Goal: Check status: Check status

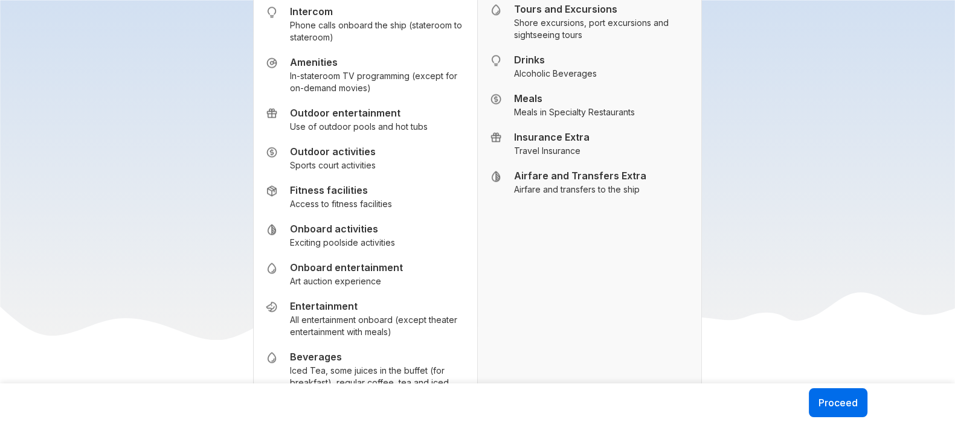
scroll to position [1604, 0]
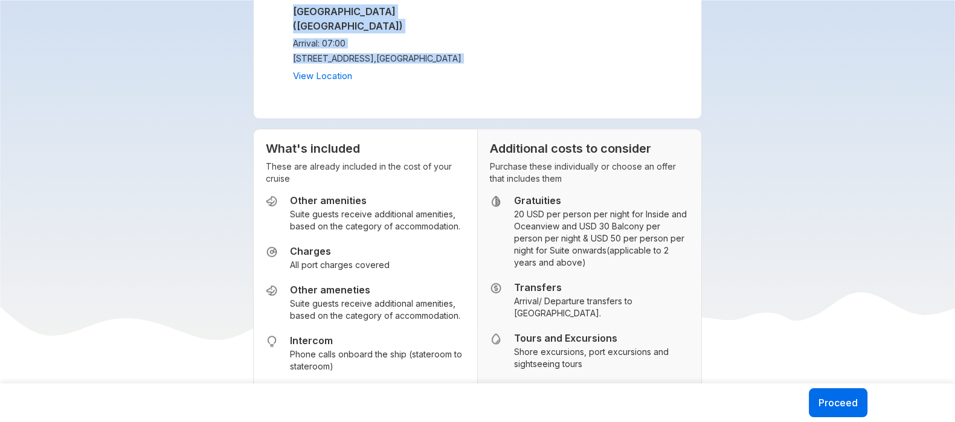
drag, startPoint x: 258, startPoint y: 79, endPoint x: 399, endPoint y: 79, distance: 141.4
copy div "Itinerary Day 1 [GEOGRAPHIC_DATA] ([GEOGRAPHIC_DATA]) Departure: 20:00 [STREET_…"
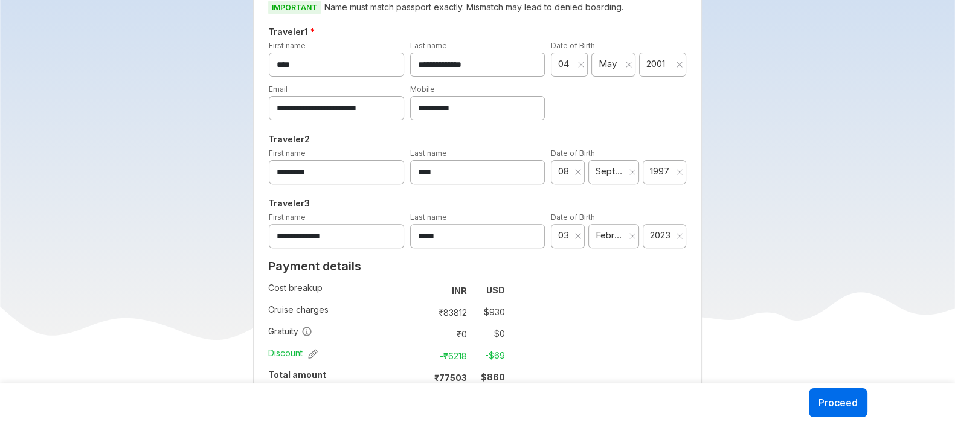
scroll to position [543, 0]
click at [662, 231] on span "2023" at bounding box center [661, 236] width 22 height 12
click at [611, 288] on div "**********" at bounding box center [477, 207] width 449 height 484
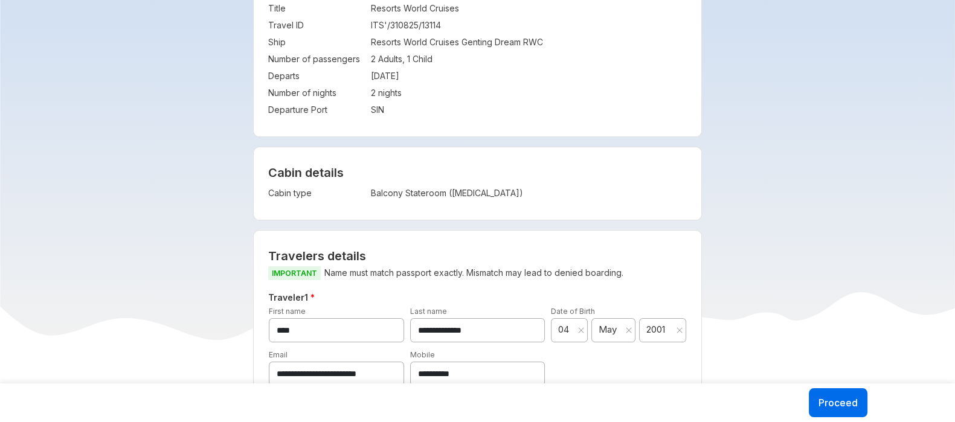
scroll to position [184, 0]
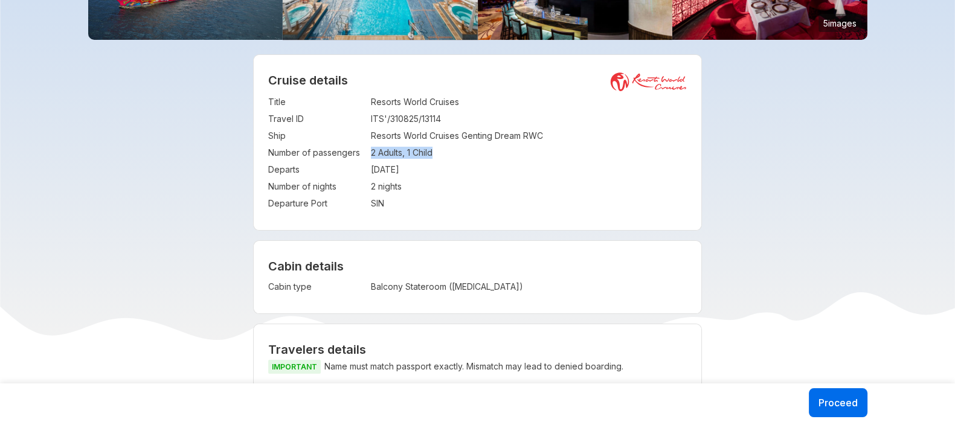
drag, startPoint x: 371, startPoint y: 153, endPoint x: 444, endPoint y: 159, distance: 73.3
click at [444, 159] on td "2 Adults, 1 Child" at bounding box center [529, 152] width 316 height 17
copy td "2 Adults, 1 Child"
drag, startPoint x: 371, startPoint y: 173, endPoint x: 443, endPoint y: 175, distance: 71.9
click at [443, 175] on td "[DATE]" at bounding box center [529, 169] width 316 height 17
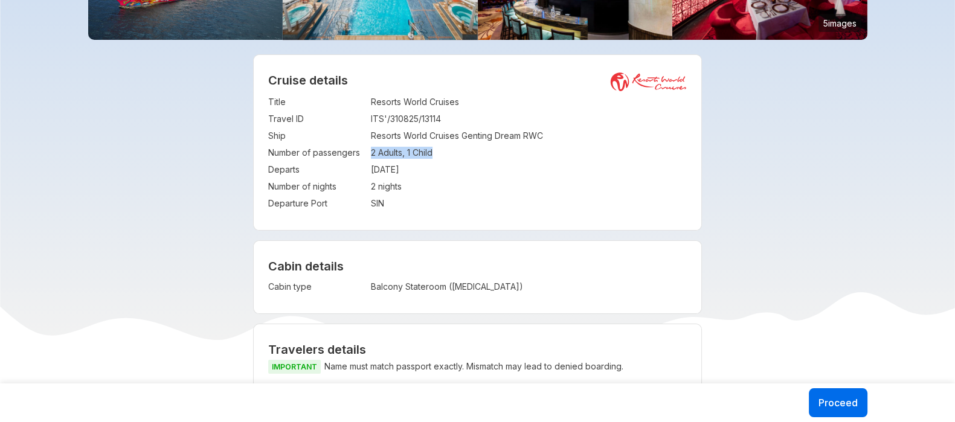
copy td "[DATE]"
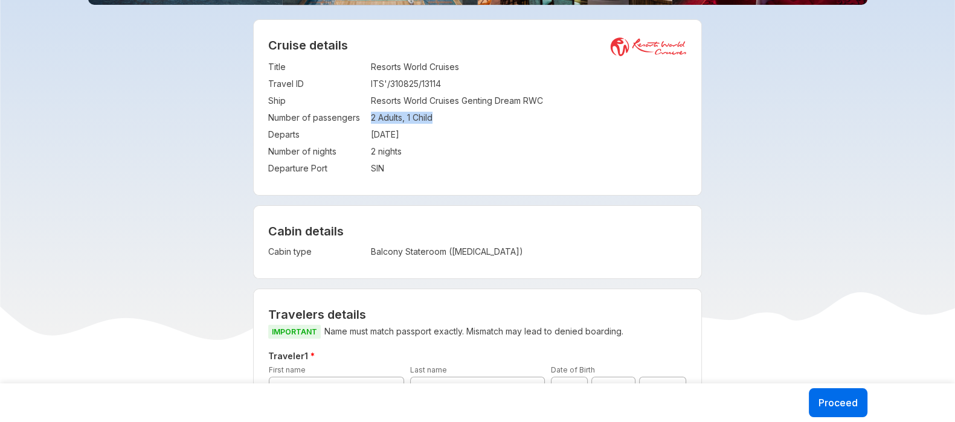
scroll to position [220, 0]
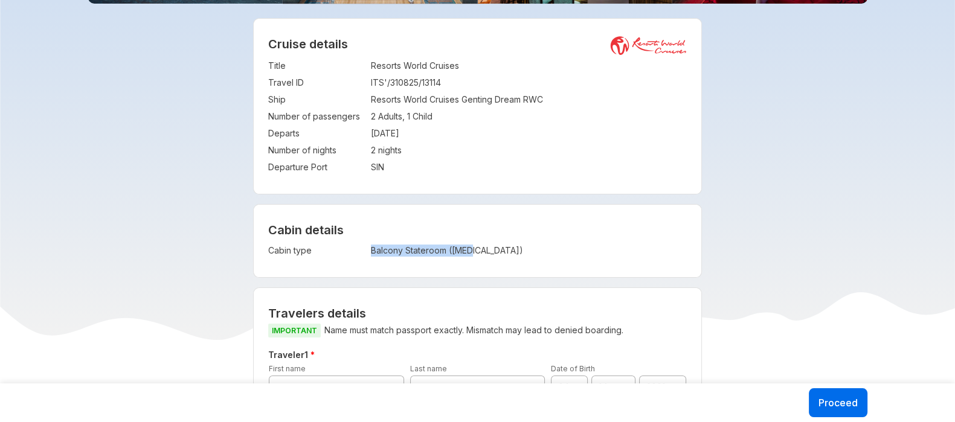
drag, startPoint x: 373, startPoint y: 248, endPoint x: 500, endPoint y: 258, distance: 127.2
click at [500, 258] on td "Balcony Stateroom ([MEDICAL_DATA])" at bounding box center [482, 250] width 222 height 17
copy td "Balcony Stateroom ([MEDICAL_DATA])"
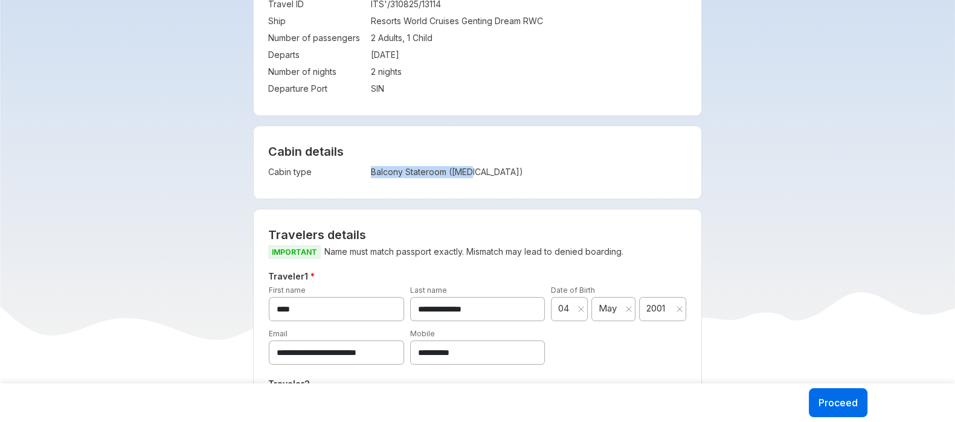
scroll to position [124, 0]
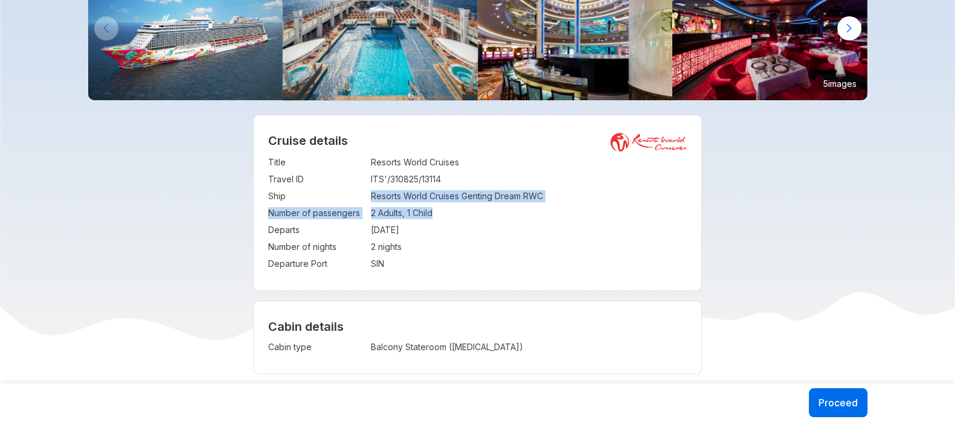
drag, startPoint x: 368, startPoint y: 198, endPoint x: 558, endPoint y: 193, distance: 189.7
click at [558, 193] on tr "Ship : Resorts World Cruises Genting Dream RWC" at bounding box center [477, 196] width 419 height 17
click at [558, 193] on td "Resorts World Cruises Genting Dream RWC" at bounding box center [529, 196] width 316 height 17
drag, startPoint x: 372, startPoint y: 198, endPoint x: 567, endPoint y: 198, distance: 194.5
click at [567, 198] on td "Resorts World Cruises Genting Dream RWC" at bounding box center [529, 196] width 316 height 17
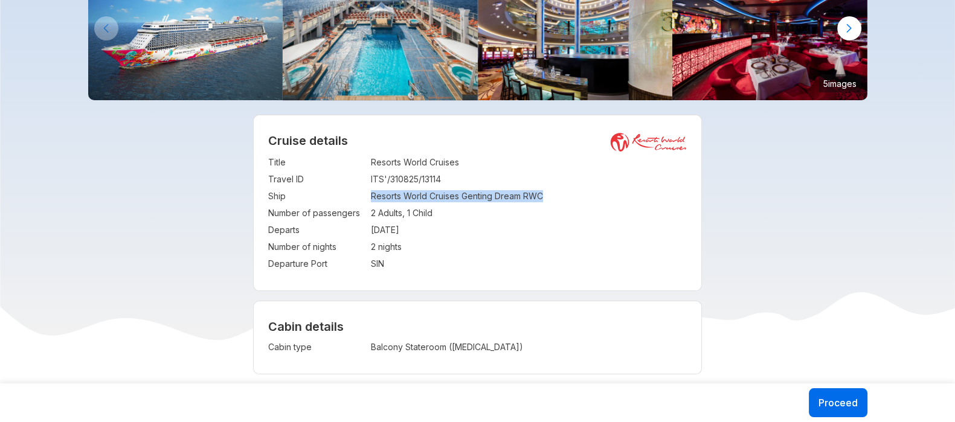
copy td "Resorts World Cruises Genting Dream RWC"
